Goal: Task Accomplishment & Management: Manage account settings

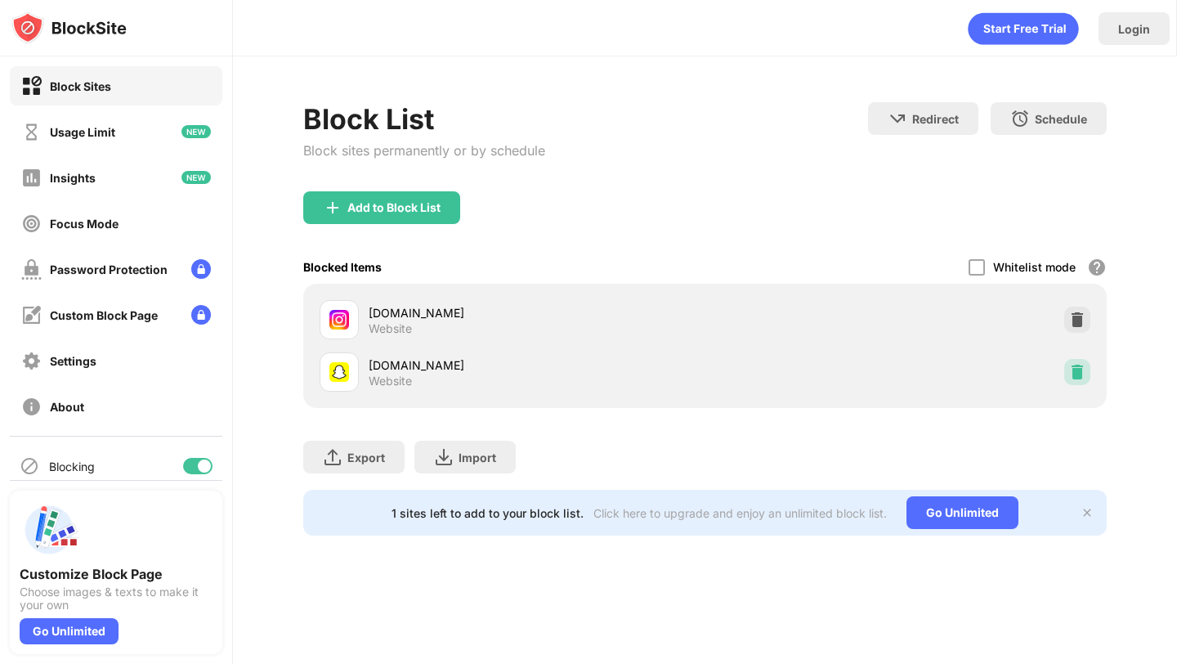
click at [1081, 374] on img at bounding box center [1077, 372] width 16 height 16
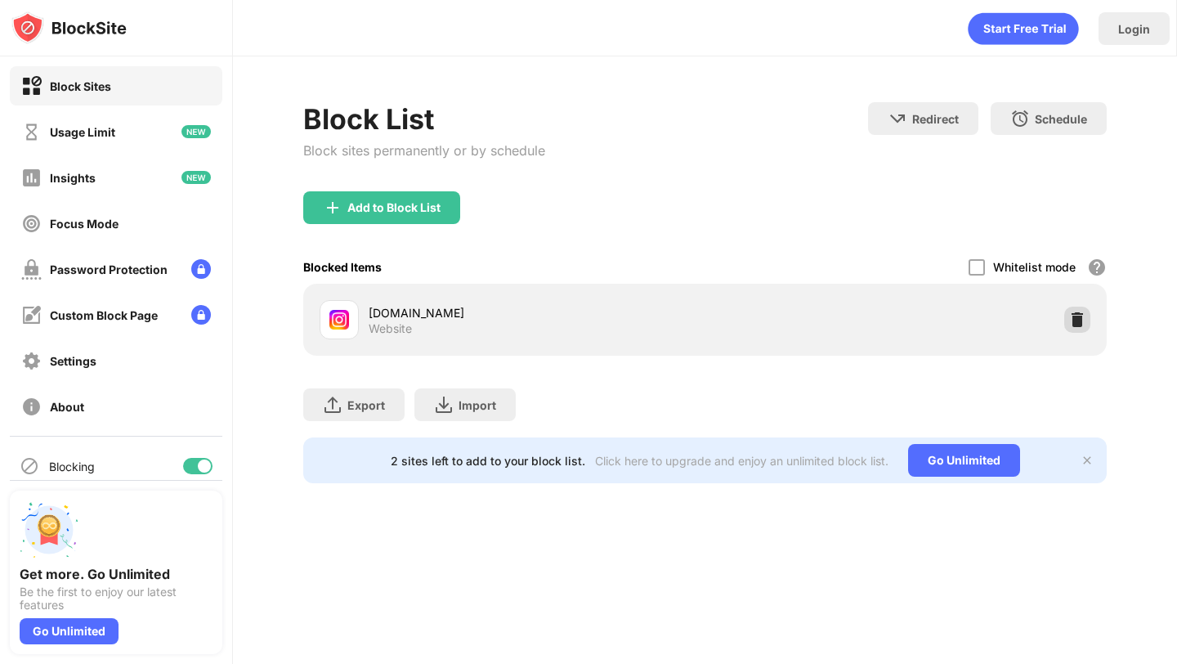
click at [1076, 318] on img at bounding box center [1077, 319] width 16 height 16
